Goal: Task Accomplishment & Management: Manage account settings

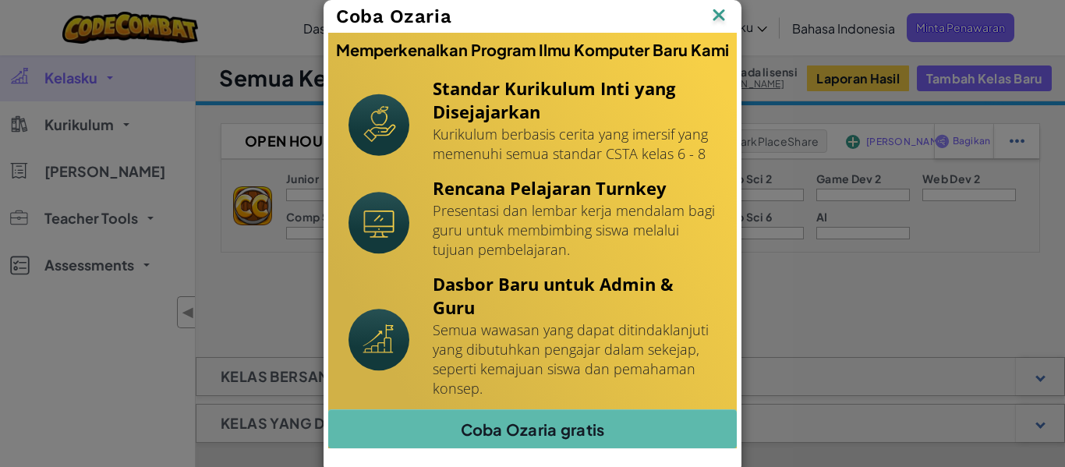
click at [717, 15] on img at bounding box center [719, 16] width 20 height 23
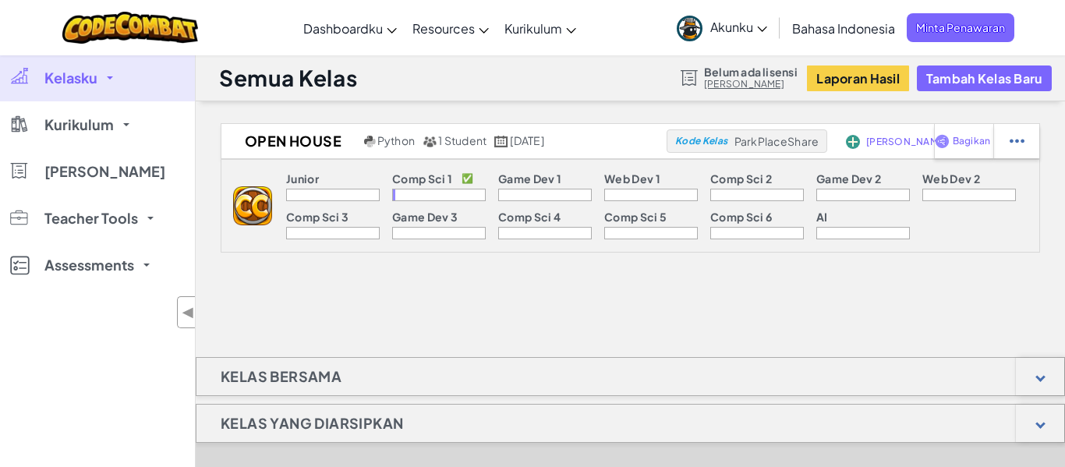
click at [403, 190] on div at bounding box center [439, 195] width 94 height 12
click at [413, 198] on div at bounding box center [439, 195] width 94 height 12
click at [253, 207] on img at bounding box center [252, 205] width 39 height 39
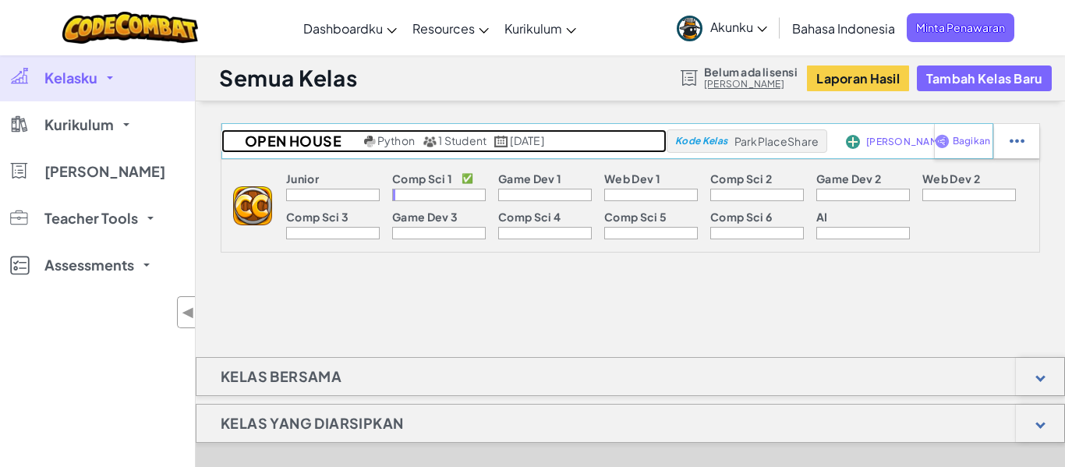
click at [392, 141] on span "Python" at bounding box center [395, 140] width 37 height 14
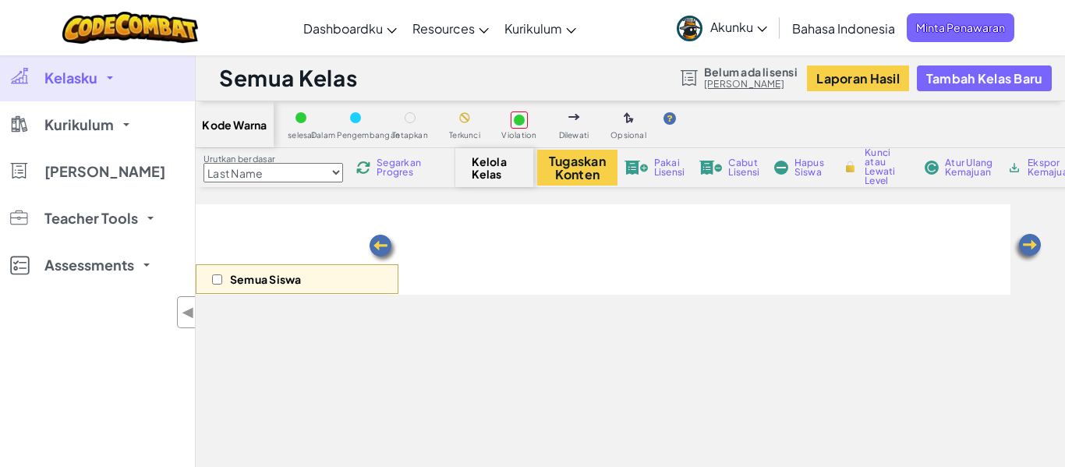
select select "560f1a9f22961295f9427742"
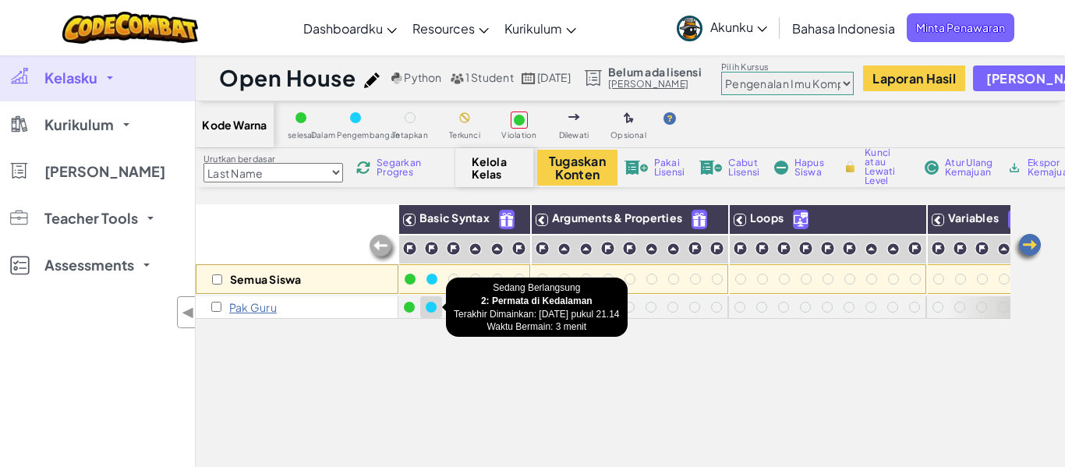
click at [427, 312] on div at bounding box center [431, 307] width 17 height 17
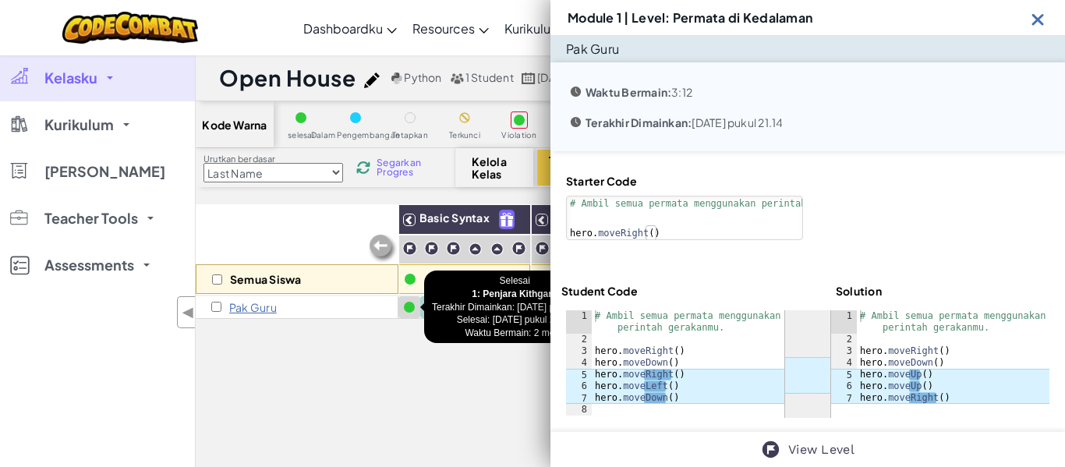
click at [405, 307] on div at bounding box center [409, 307] width 11 height 11
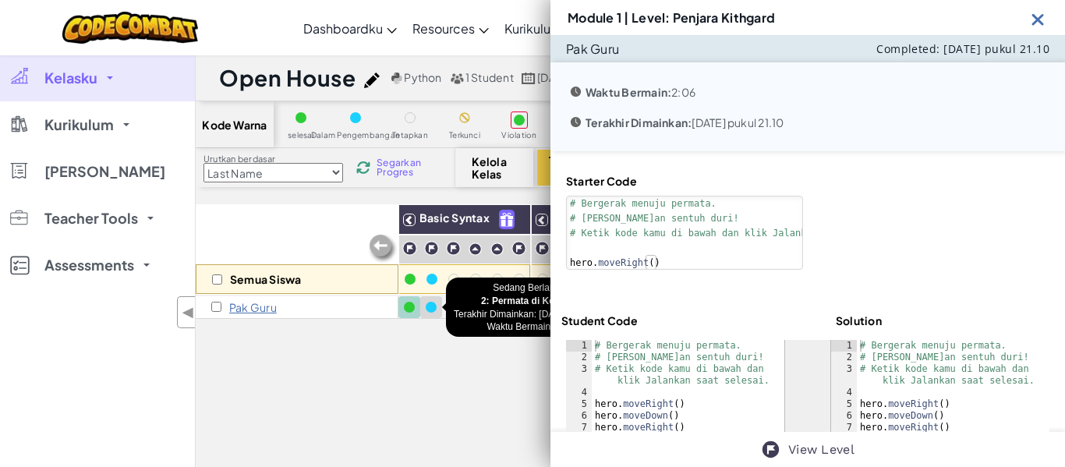
click at [431, 308] on div at bounding box center [431, 307] width 11 height 11
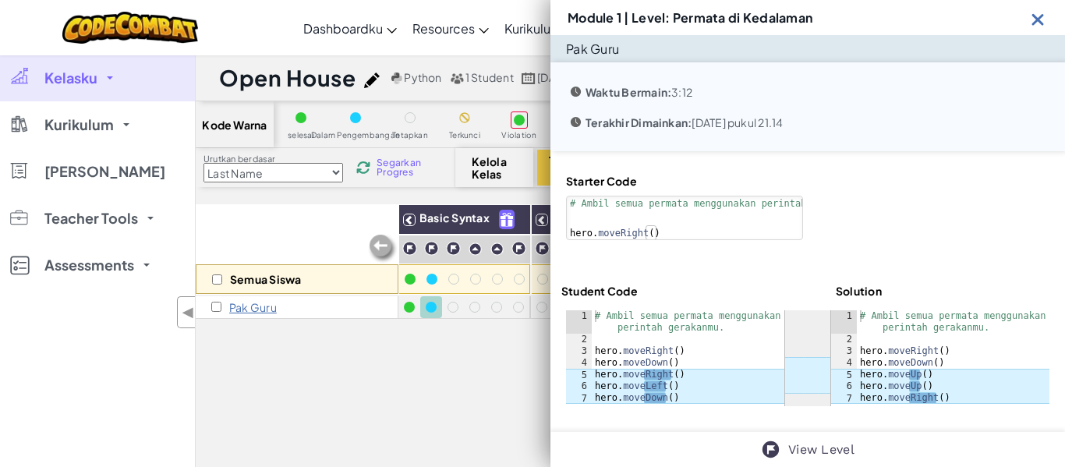
click at [431, 308] on div at bounding box center [431, 307] width 11 height 11
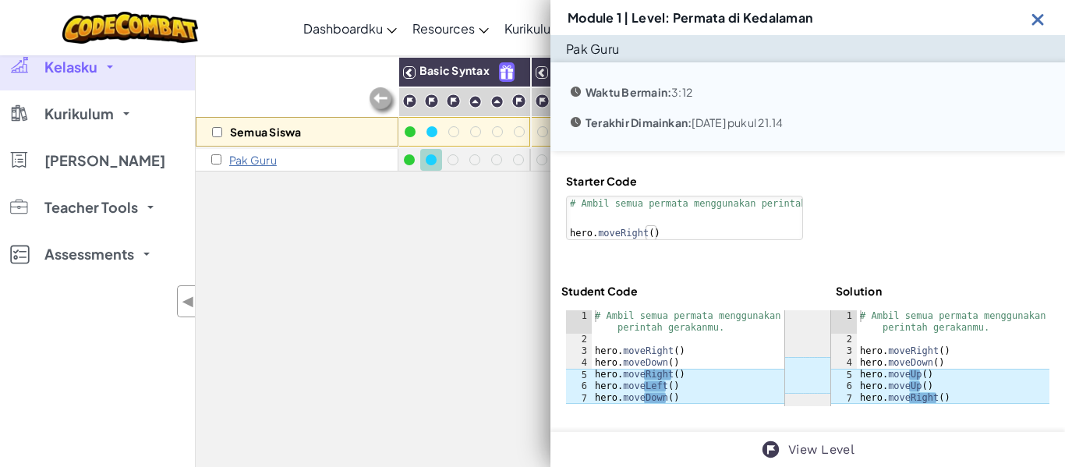
click at [759, 220] on div "# Ambil semua permata menggunakan perintah gerakanmu. hero . moveRight ( )" at bounding box center [715, 234] width 296 height 74
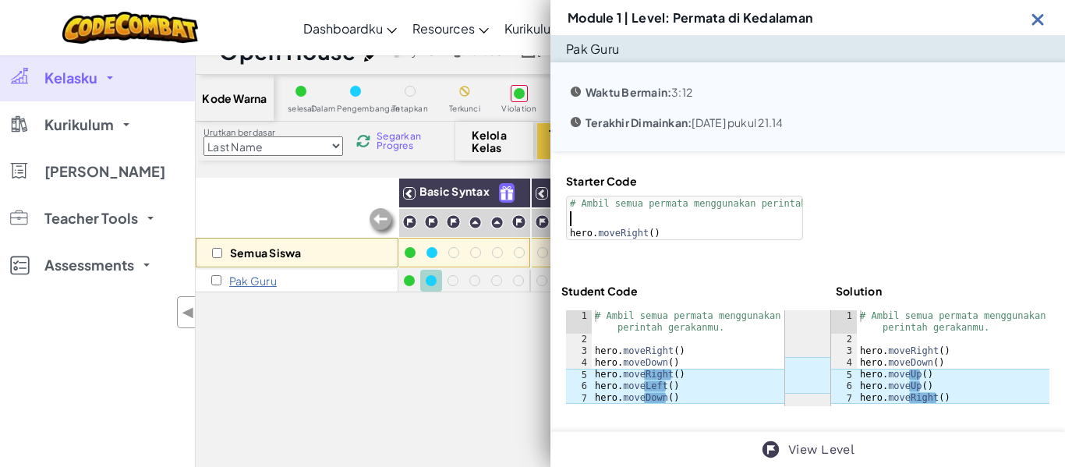
scroll to position [26, 0]
click at [391, 331] on div "Semua Siswa Basic Syntax Arguments & Properties Loops Variables Pak Guru" at bounding box center [603, 397] width 815 height 437
click at [411, 362] on div "Semua Siswa Basic Syntax Arguments & Properties Loops Variables Pak Guru" at bounding box center [603, 397] width 815 height 437
click at [1032, 15] on img at bounding box center [1038, 18] width 19 height 19
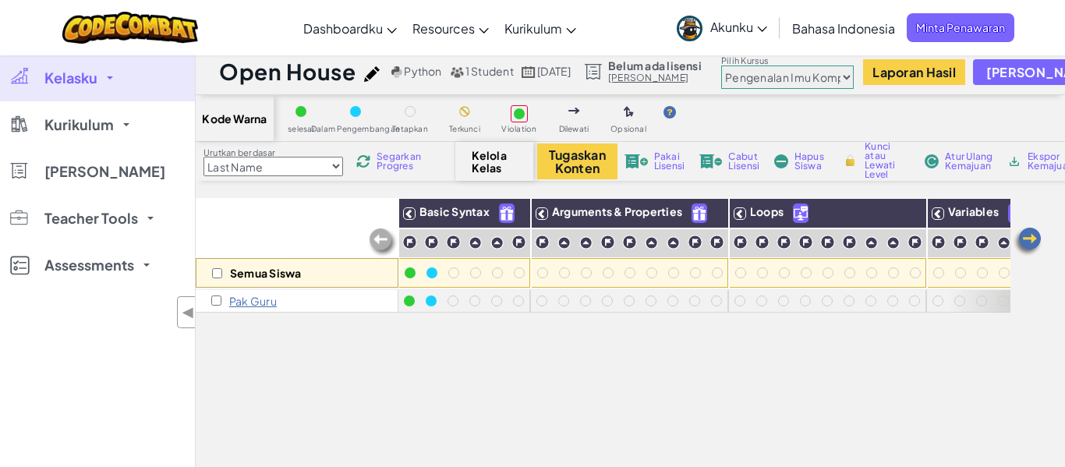
scroll to position [0, 0]
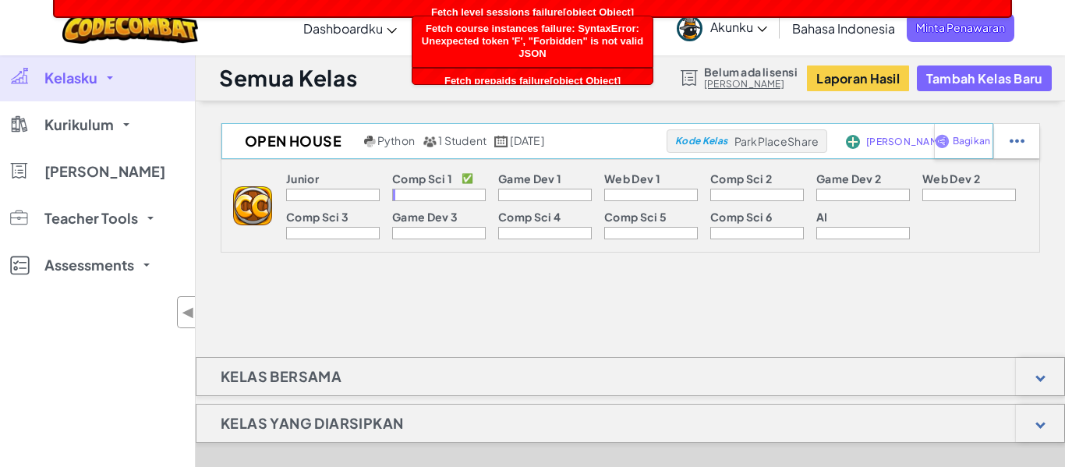
click at [775, 138] on span "ParkPlaceShare" at bounding box center [777, 141] width 85 height 14
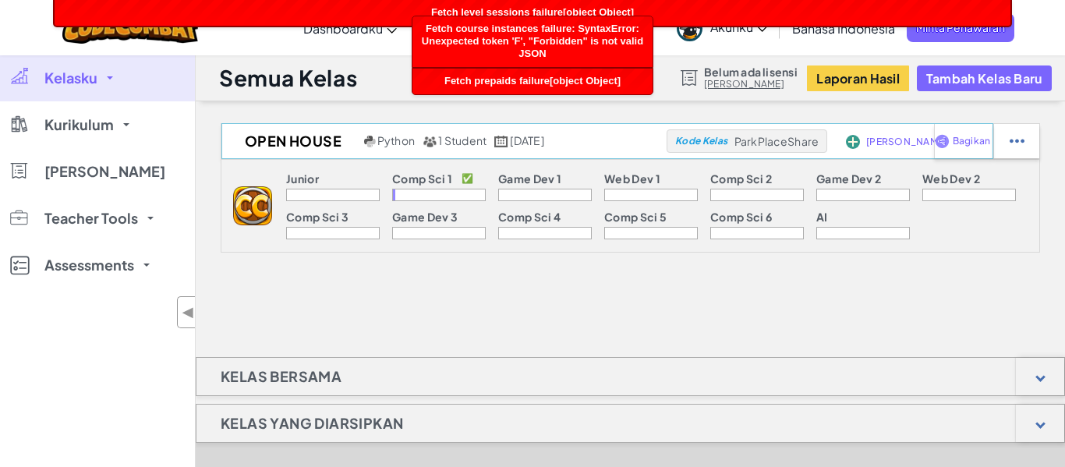
click at [766, 147] on div "Kode Kelas ParkPlaceShare" at bounding box center [747, 140] width 160 height 23
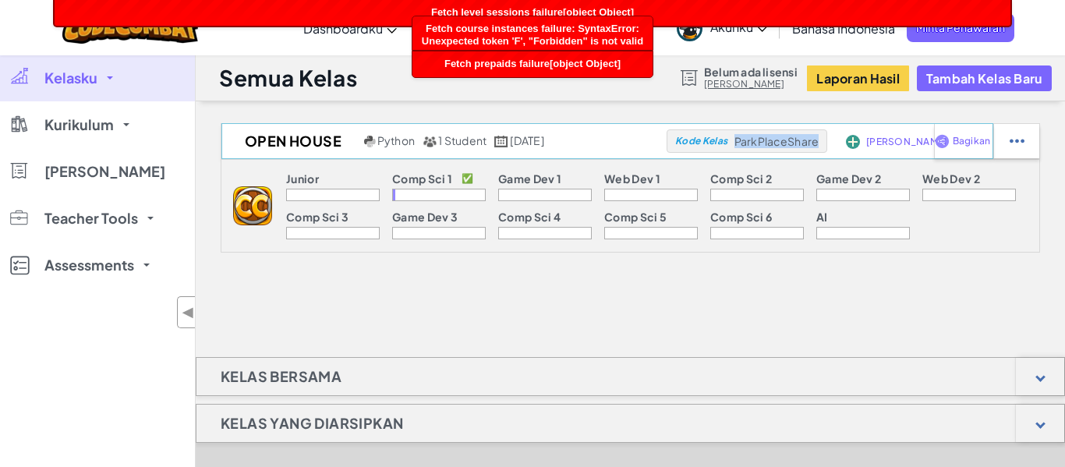
click at [766, 147] on div "Kode Kelas ParkPlaceShare" at bounding box center [747, 140] width 160 height 23
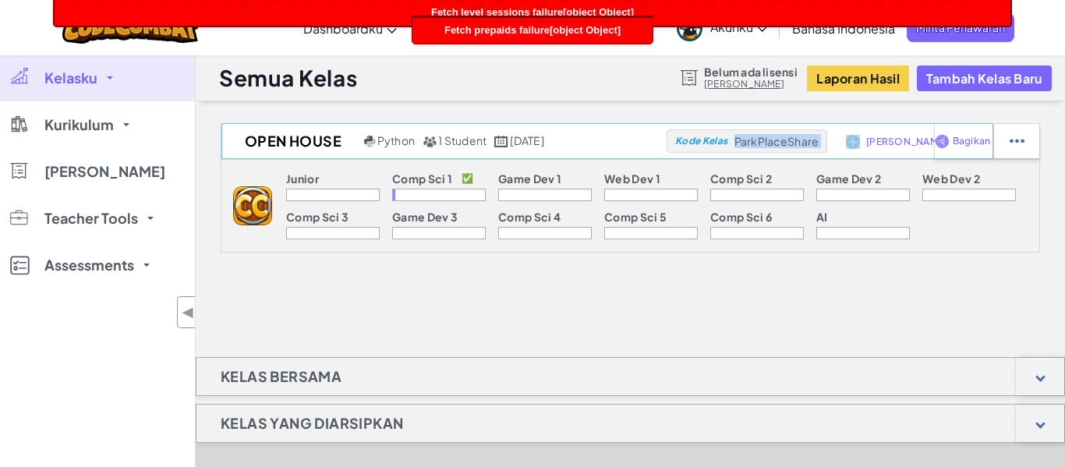
click at [766, 147] on div "Kode Kelas ParkPlaceShare" at bounding box center [747, 140] width 160 height 23
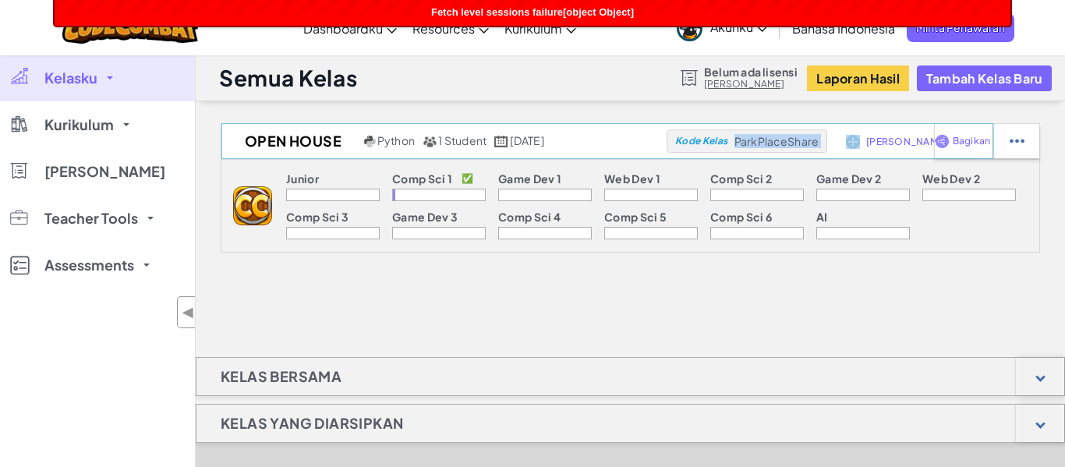
copy div "ParkPlaceShare"
